Goal: Transaction & Acquisition: Obtain resource

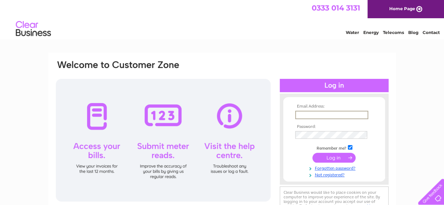
click at [306, 117] on input "text" at bounding box center [331, 115] width 73 height 8
type input "victoriafarm@icloud.com"
click at [332, 155] on input "submit" at bounding box center [333, 157] width 43 height 10
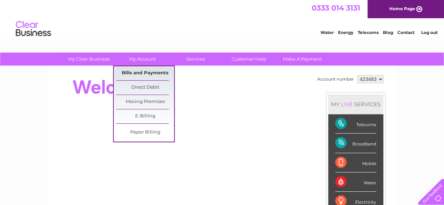
click at [145, 73] on link "Bills and Payments" at bounding box center [145, 73] width 58 height 14
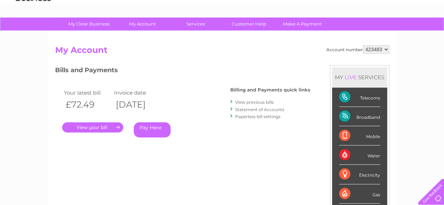
scroll to position [42, 0]
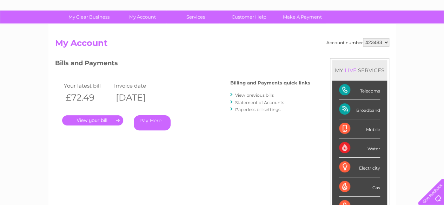
click at [266, 97] on link "View previous bills" at bounding box center [254, 95] width 39 height 5
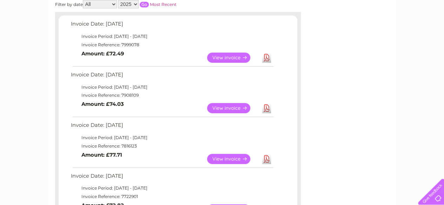
scroll to position [126, 0]
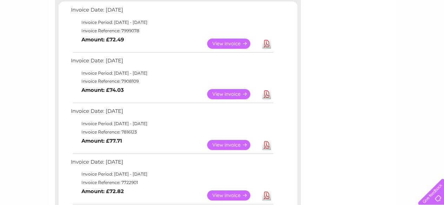
click at [233, 147] on link "View" at bounding box center [233, 145] width 52 height 10
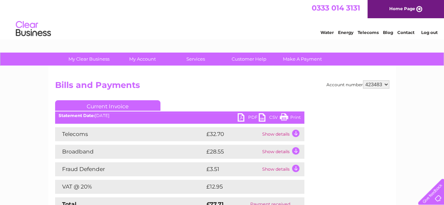
click at [248, 119] on link "PDF" at bounding box center [248, 118] width 21 height 10
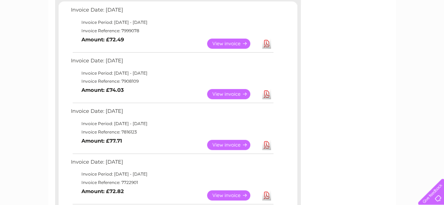
click at [227, 94] on link "View" at bounding box center [233, 94] width 52 height 10
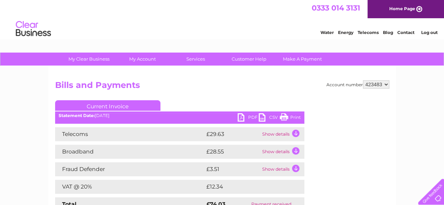
click at [248, 119] on link "PDF" at bounding box center [248, 118] width 21 height 10
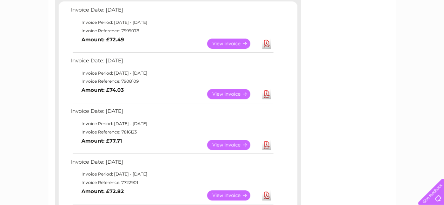
click at [224, 42] on link "View" at bounding box center [233, 44] width 52 height 10
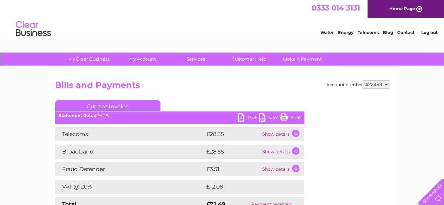
click at [245, 119] on link "PDF" at bounding box center [248, 118] width 21 height 10
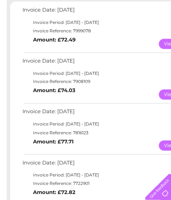
click at [106, 30] on td "Invoice Reference: 7999078" at bounding box center [123, 31] width 205 height 8
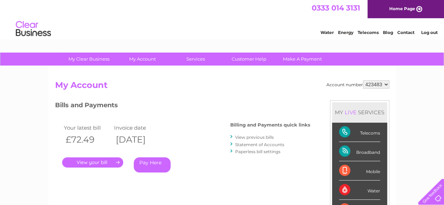
click at [428, 33] on link "Log out" at bounding box center [429, 32] width 17 height 5
